Goal: Task Accomplishment & Management: Complete application form

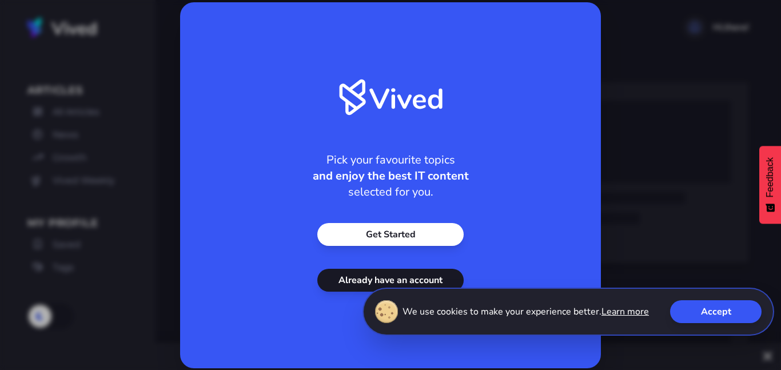
click at [423, 234] on link "Get Started" at bounding box center [390, 234] width 146 height 23
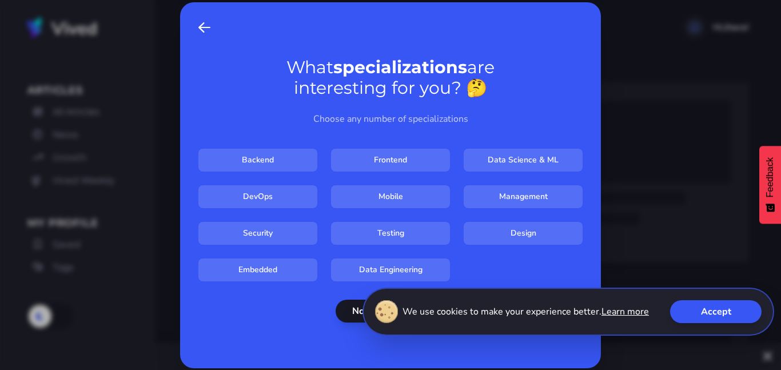
click at [683, 311] on button "Accept" at bounding box center [716, 311] width 92 height 23
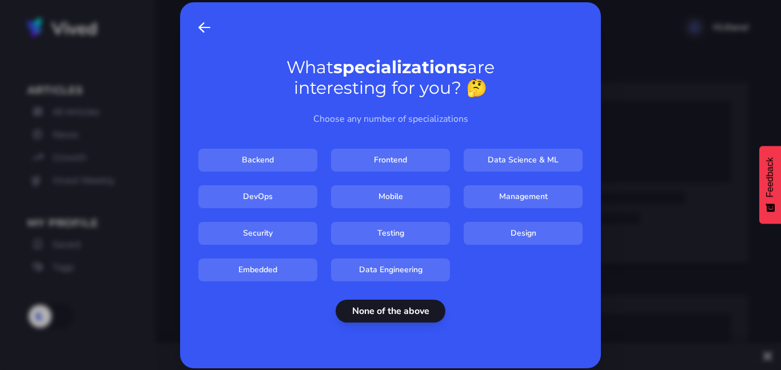
click at [525, 239] on input "Design" at bounding box center [523, 233] width 119 height 23
checkbox input "****"
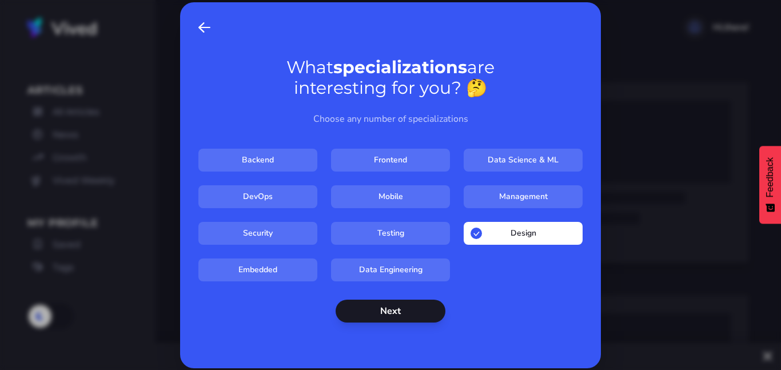
click at [396, 313] on button "Next" at bounding box center [391, 311] width 110 height 23
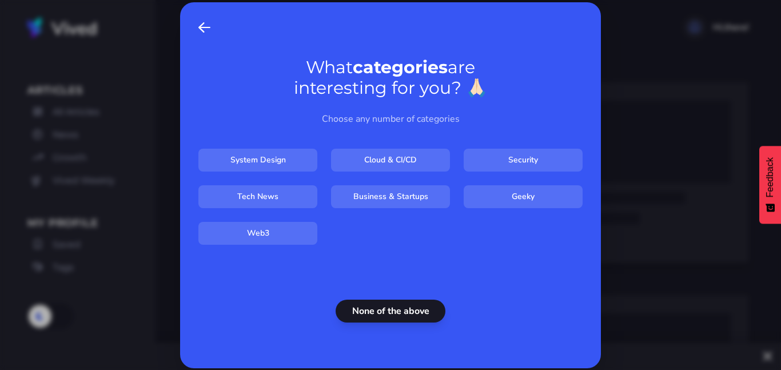
click at [396, 313] on button "None of the above" at bounding box center [391, 311] width 110 height 23
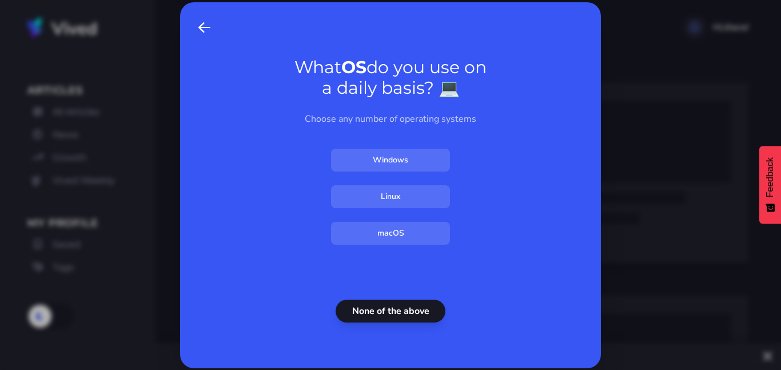
click at [396, 315] on button "None of the above" at bounding box center [391, 311] width 110 height 23
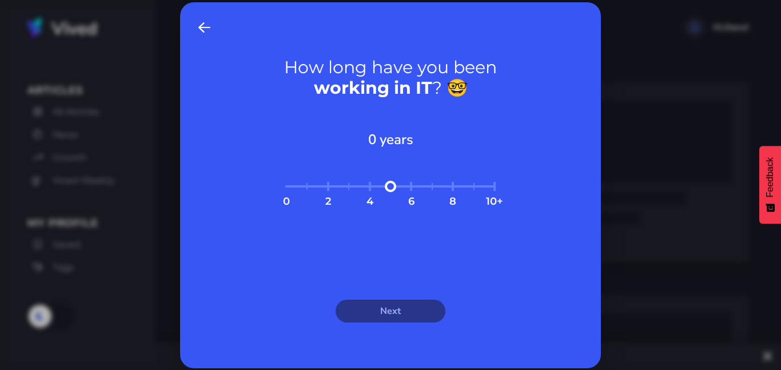
type input "*"
click at [412, 187] on input "range" at bounding box center [391, 193] width 220 height 25
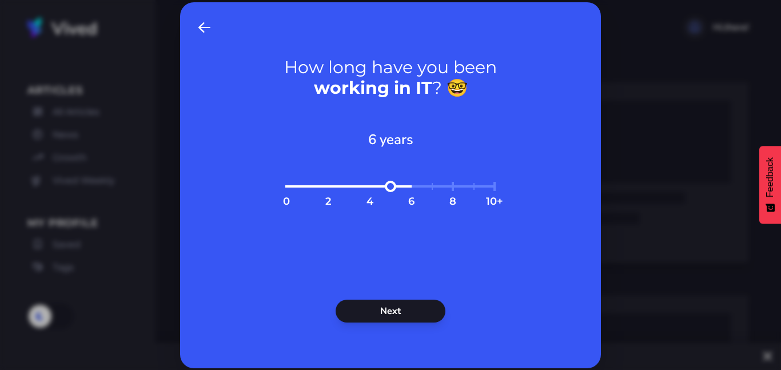
click at [396, 319] on button "Next" at bounding box center [391, 311] width 110 height 23
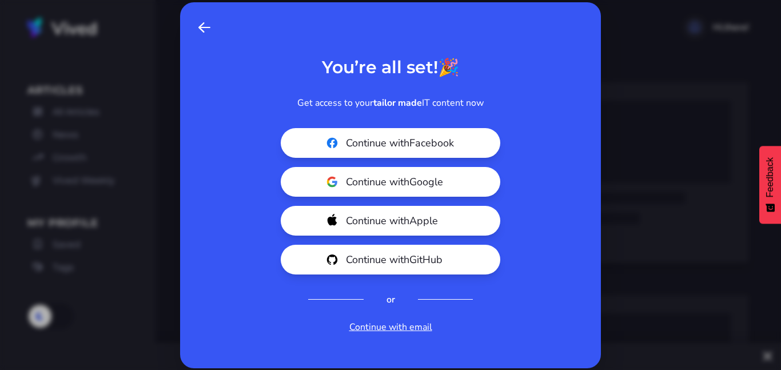
click at [201, 23] on span at bounding box center [204, 28] width 12 height 14
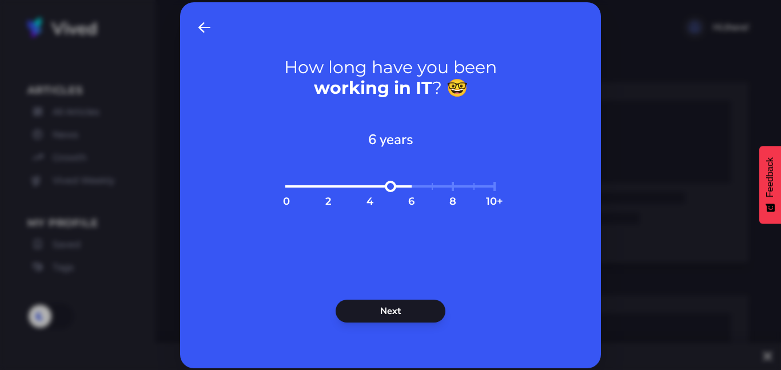
click at [201, 23] on span "Back" at bounding box center [204, 28] width 12 height 14
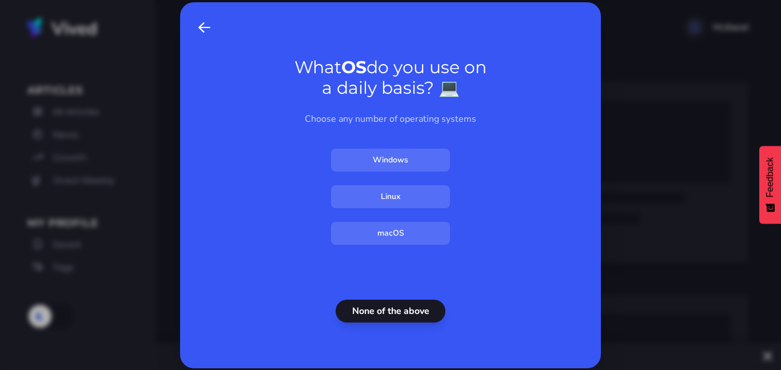
click at [201, 23] on span "Back" at bounding box center [204, 28] width 12 height 14
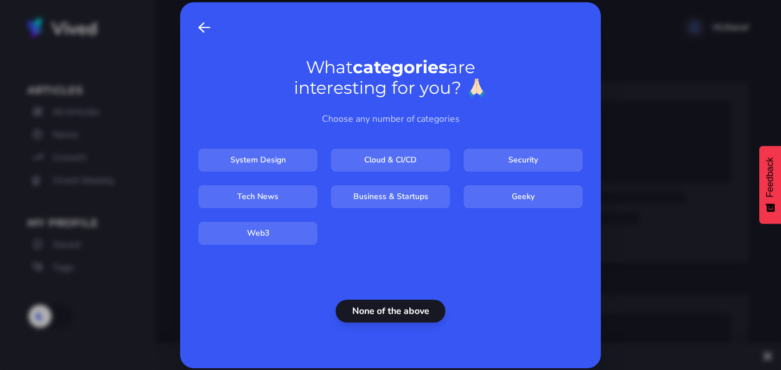
click at [201, 23] on span "Back" at bounding box center [204, 28] width 12 height 14
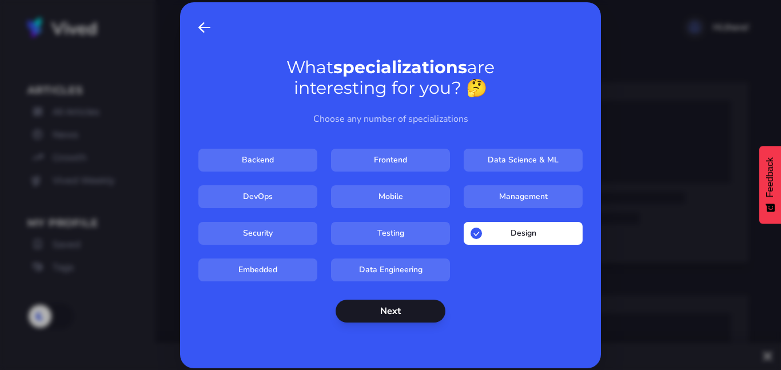
click at [201, 23] on span "Back" at bounding box center [204, 28] width 12 height 14
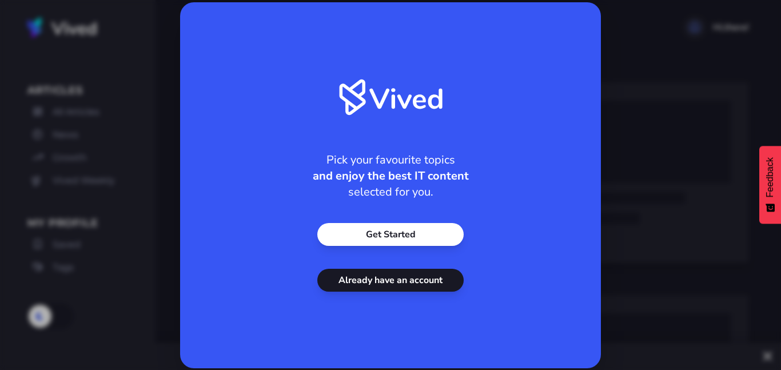
click at [201, 23] on div "Pick your favourite topics and enjoy the best IT content selected for you. Get …" at bounding box center [390, 185] width 421 height 366
click at [628, 130] on div "Pick your favourite topics and enjoy the best IT content selected for you. Get …" at bounding box center [390, 185] width 781 height 370
click at [648, 184] on div "Pick your favourite topics and enjoy the best IT content selected for you. Get …" at bounding box center [390, 185] width 781 height 370
click at [395, 241] on link "Get Started" at bounding box center [390, 234] width 146 height 23
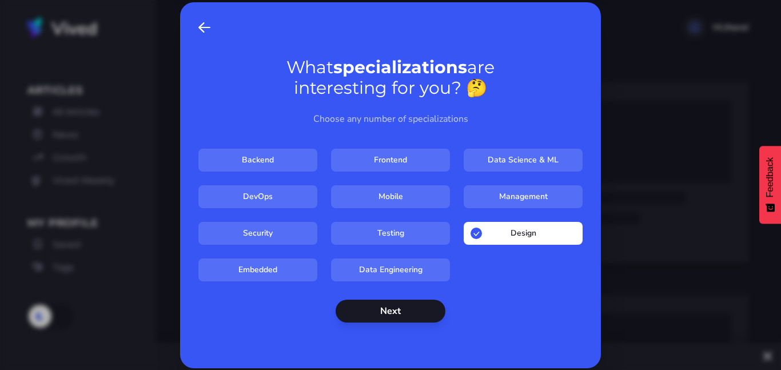
click at [407, 316] on button "Next" at bounding box center [391, 311] width 110 height 23
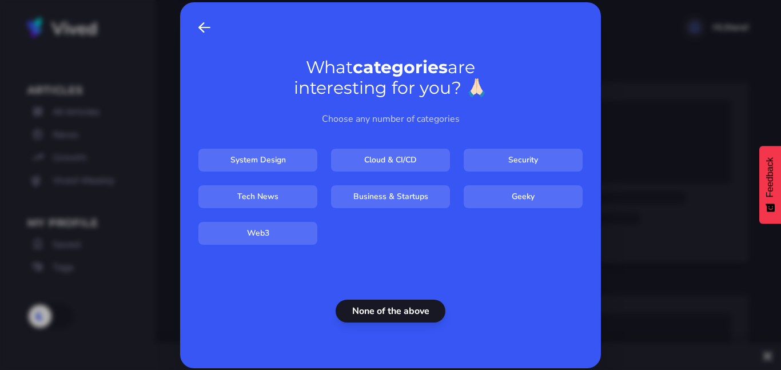
click at [287, 161] on input "System Design" at bounding box center [257, 160] width 119 height 23
checkbox input "****"
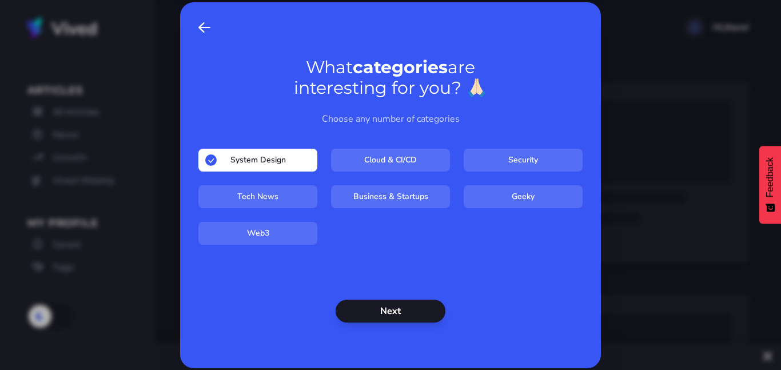
click at [394, 205] on input "Business & Startups" at bounding box center [390, 196] width 119 height 23
checkbox input "****"
click at [379, 309] on button "Next" at bounding box center [391, 311] width 110 height 23
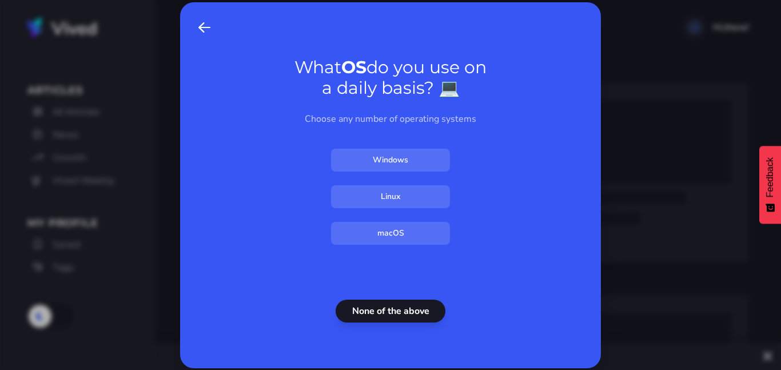
click at [402, 160] on input "Windows" at bounding box center [390, 160] width 119 height 23
checkbox input "****"
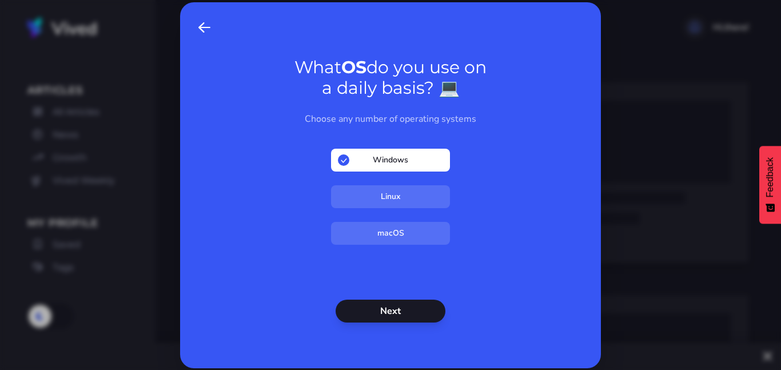
click at [405, 317] on button "Next" at bounding box center [391, 311] width 110 height 23
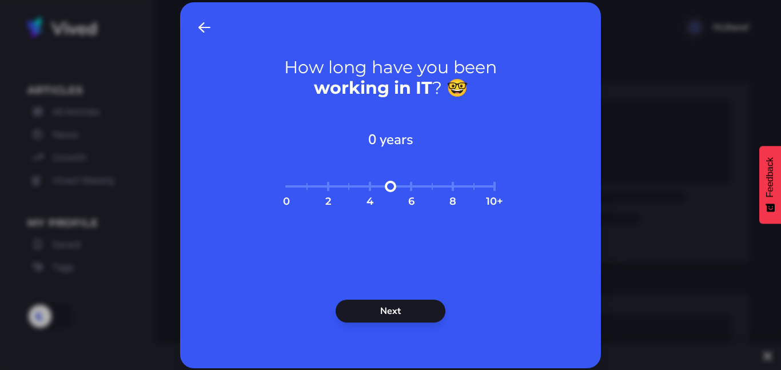
drag, startPoint x: 414, startPoint y: 185, endPoint x: 131, endPoint y: 192, distance: 282.7
type input "*"
click at [281, 192] on input "range" at bounding box center [391, 193] width 220 height 25
click at [419, 316] on button "Next" at bounding box center [391, 311] width 110 height 23
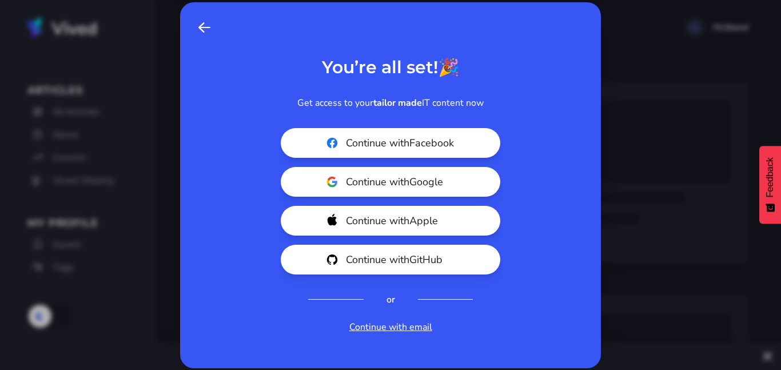
click at [415, 325] on link "Continue with email" at bounding box center [390, 327] width 83 height 14
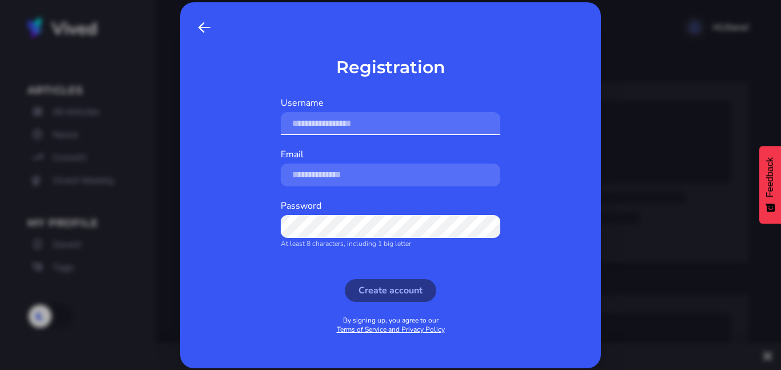
click at [343, 131] on input "text" at bounding box center [391, 123] width 220 height 23
type input "*"
type input "********"
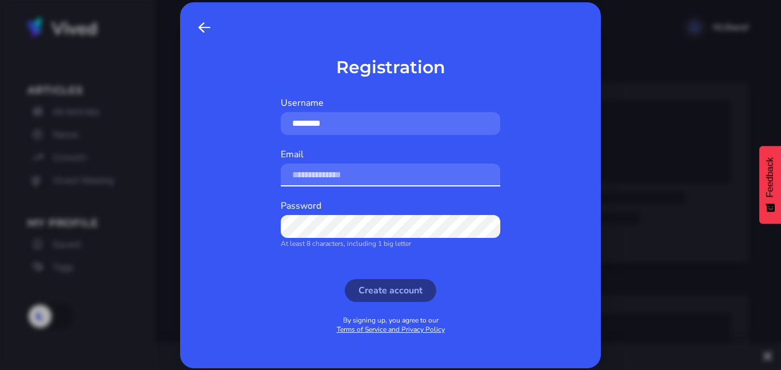
click at [329, 173] on input "Email" at bounding box center [391, 175] width 220 height 23
type input "**********"
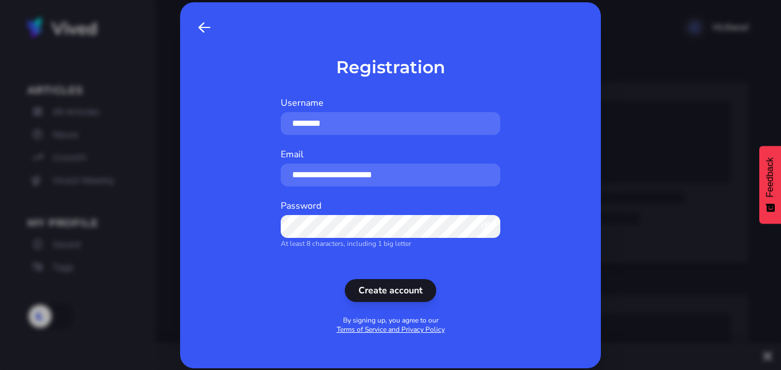
click at [385, 297] on button "Create account" at bounding box center [391, 290] width 92 height 23
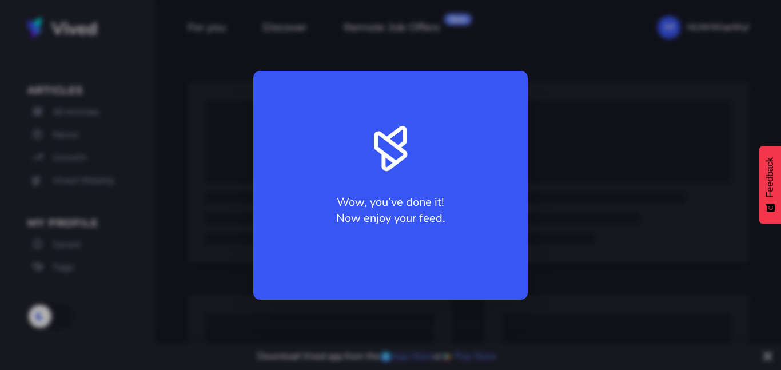
click at [669, 267] on div "Wow, you’ve done it! Now enjoy your feed." at bounding box center [390, 185] width 781 height 370
click at [388, 164] on div "Wow, you’ve done it! Now enjoy your feed." at bounding box center [390, 185] width 275 height 229
click at [561, 110] on div "Wow, you’ve done it! Now enjoy your feed." at bounding box center [390, 185] width 781 height 370
click at [379, 101] on div "Wow, you’ve done it! Now enjoy your feed." at bounding box center [390, 185] width 275 height 229
click at [697, 136] on div "Wow, you’ve done it! Now enjoy your feed." at bounding box center [390, 185] width 781 height 370
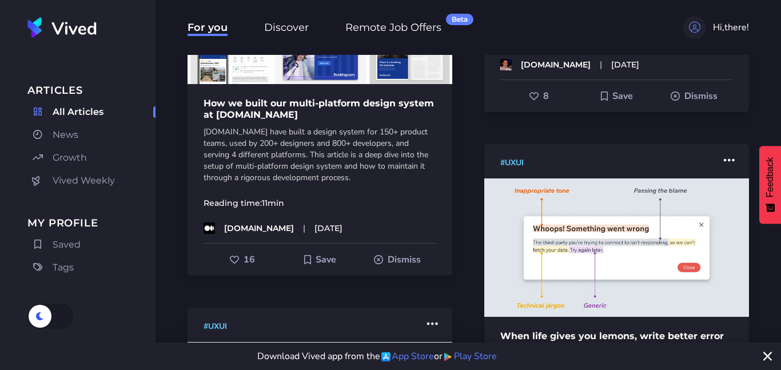
scroll to position [237, 0]
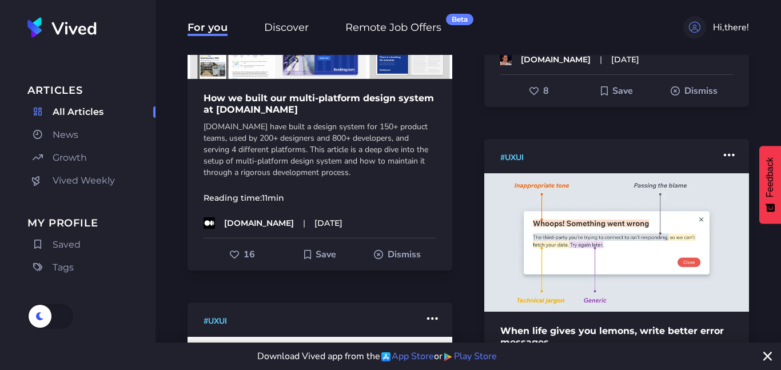
click at [94, 183] on span "Vived Weekly" at bounding box center [84, 181] width 62 height 14
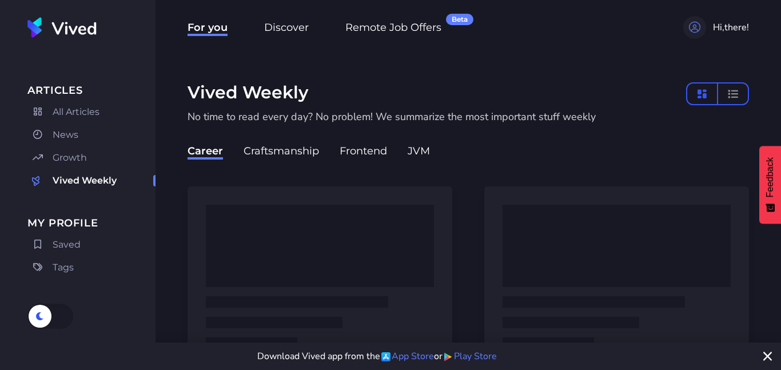
click at [73, 247] on span "Saved" at bounding box center [67, 245] width 28 height 14
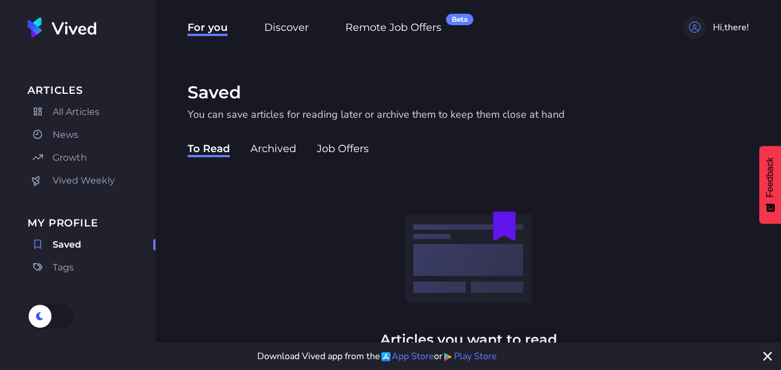
click at [58, 271] on span "Tags" at bounding box center [63, 268] width 21 height 14
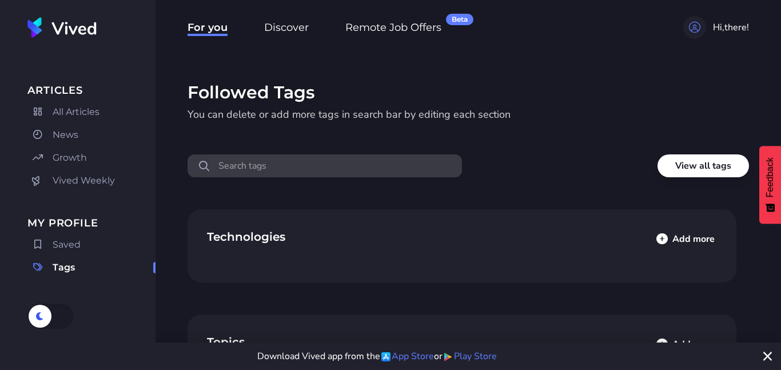
click at [103, 115] on link "All Articles" at bounding box center [91, 112] width 128 height 18
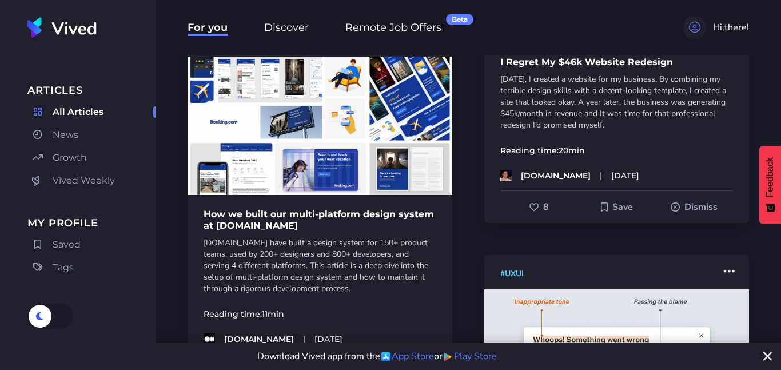
scroll to position [138, 0]
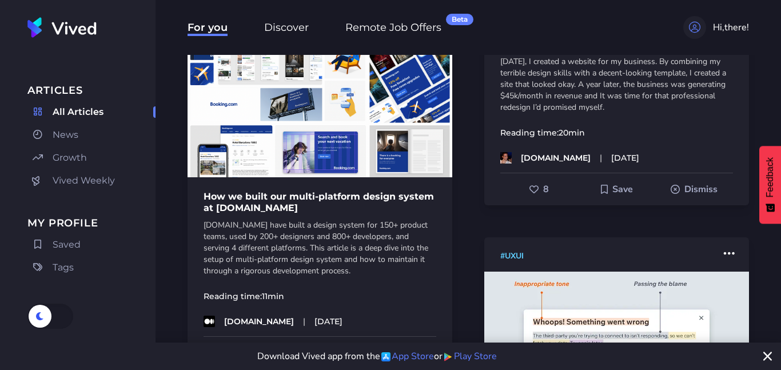
click at [41, 324] on div at bounding box center [40, 316] width 23 height 23
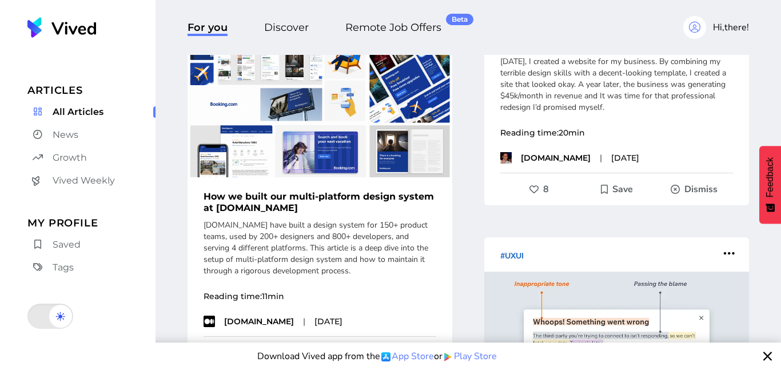
click at [46, 318] on button at bounding box center [50, 316] width 46 height 25
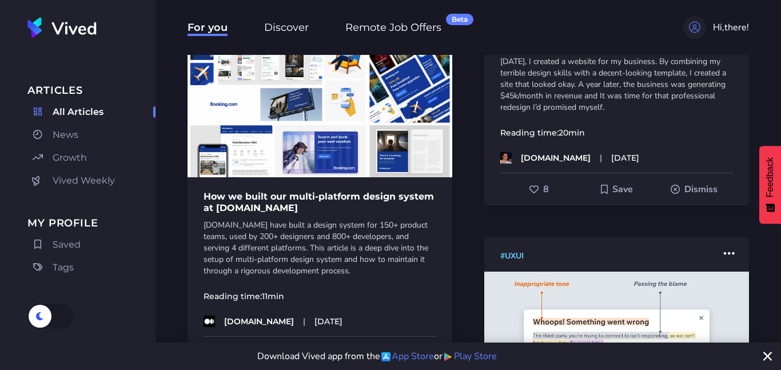
click at [76, 245] on span "Saved" at bounding box center [67, 245] width 28 height 14
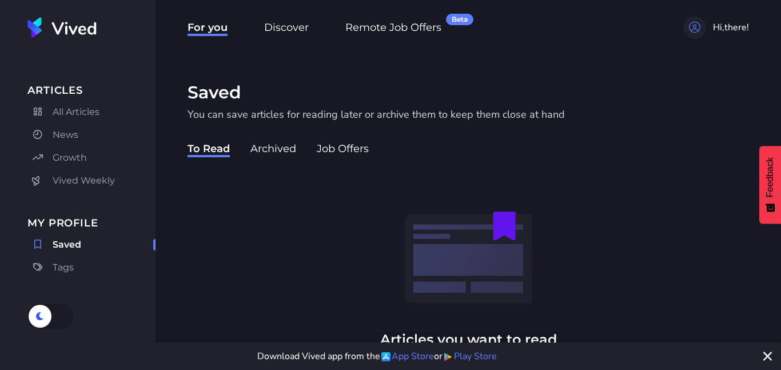
click at [349, 154] on span "Job Offers" at bounding box center [343, 149] width 52 height 15
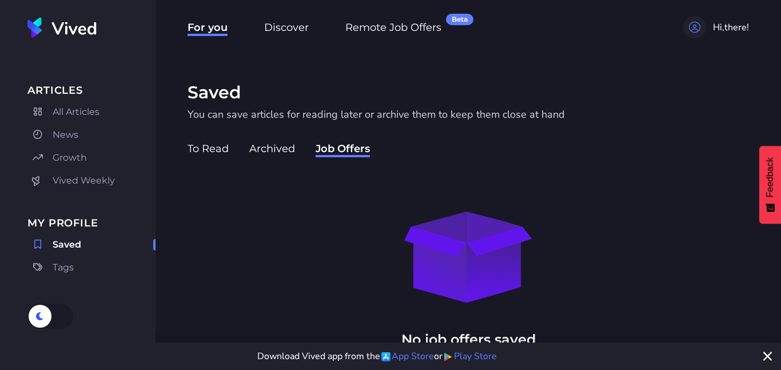
click at [80, 266] on link "Tags" at bounding box center [91, 268] width 128 height 18
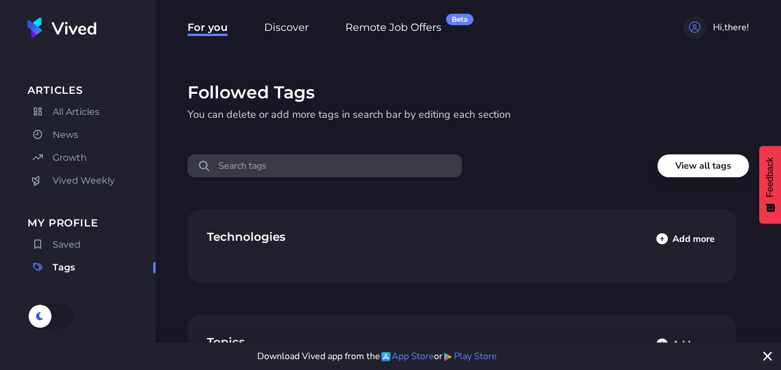
click at [284, 31] on span "Discover" at bounding box center [286, 28] width 45 height 15
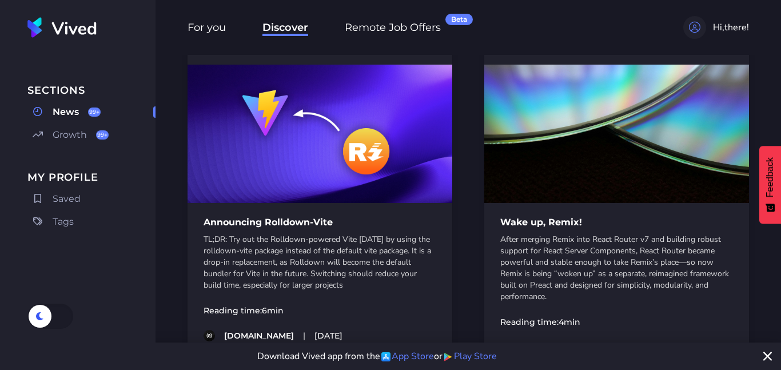
scroll to position [226, 0]
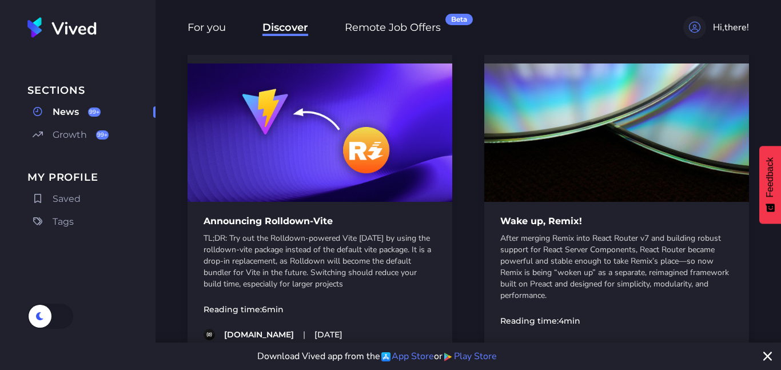
click at [81, 142] on link "Growth 99+" at bounding box center [91, 135] width 128 height 18
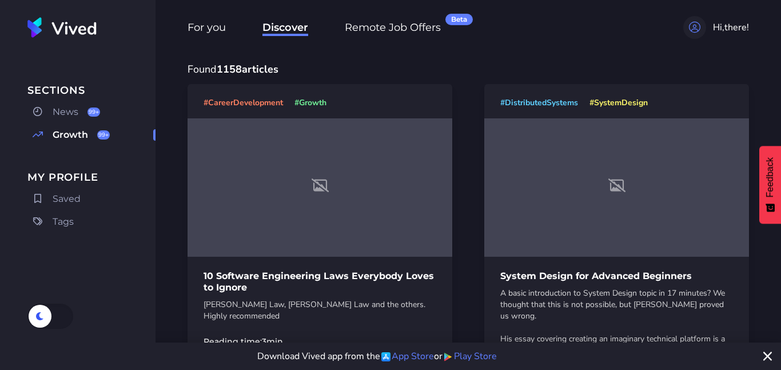
scroll to position [176, 0]
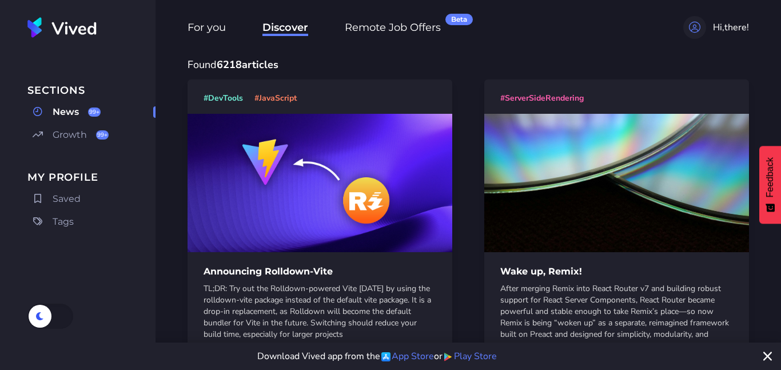
scroll to position [226, 0]
